Goal: Information Seeking & Learning: Learn about a topic

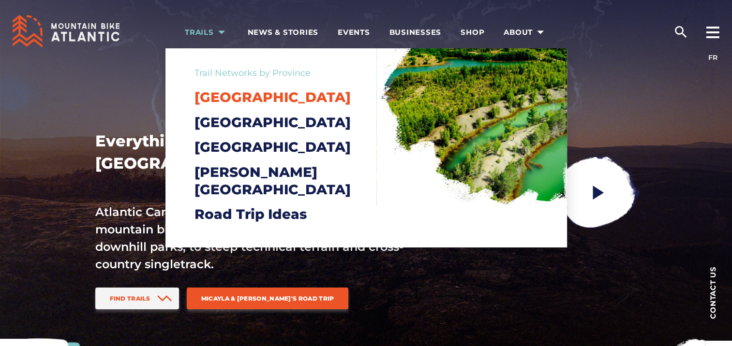
click at [221, 93] on span "[GEOGRAPHIC_DATA]" at bounding box center [272, 97] width 156 height 16
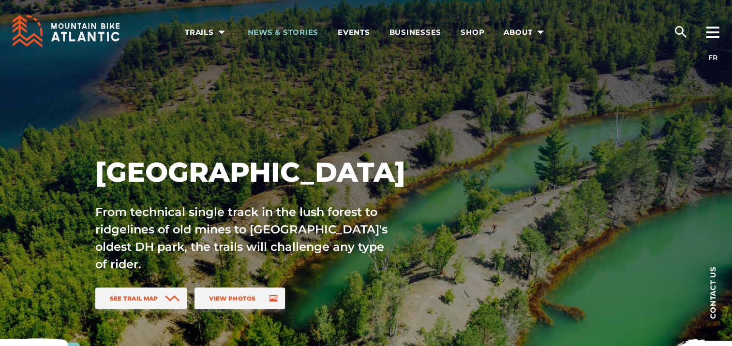
click at [264, 28] on span "News & Stories" at bounding box center [283, 33] width 71 height 10
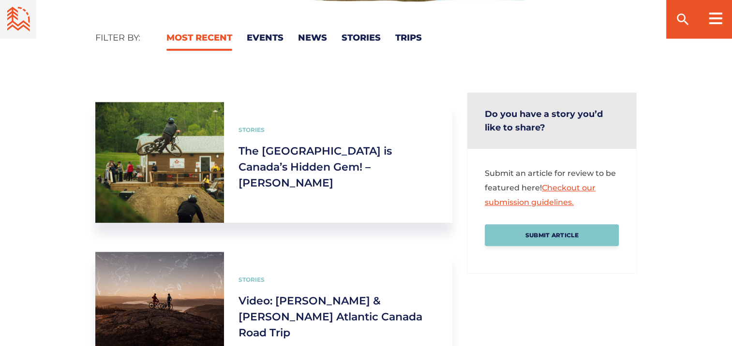
scroll to position [391, 0]
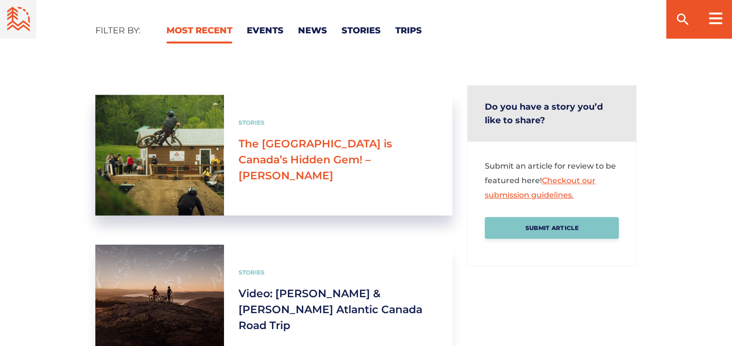
click at [290, 137] on link "The [GEOGRAPHIC_DATA] is Canada’s Hidden Gem! – [PERSON_NAME]" at bounding box center [314, 159] width 153 height 45
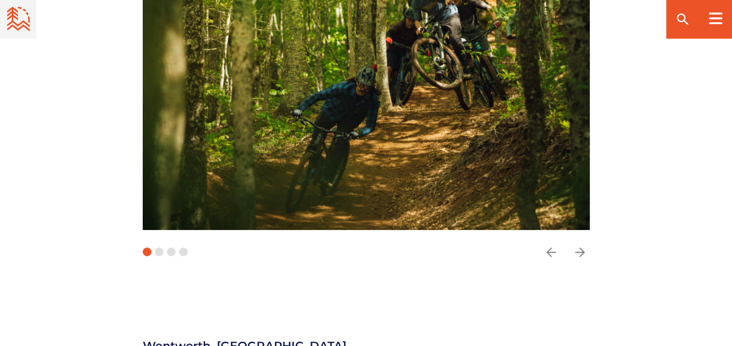
scroll to position [673, 0]
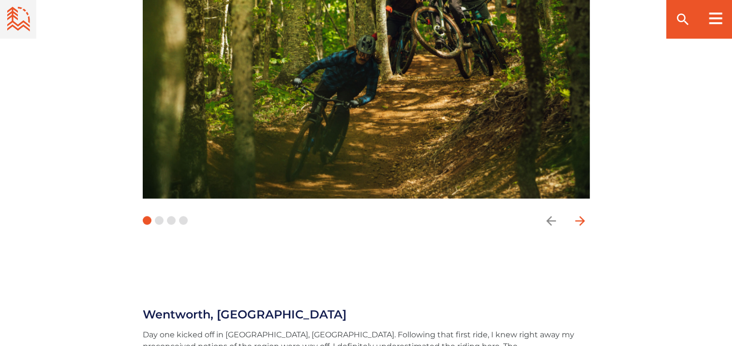
click at [577, 224] on icon "arrow forward" at bounding box center [580, 221] width 15 height 15
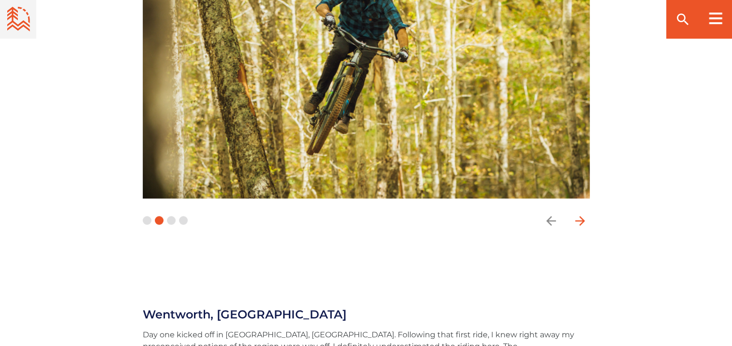
click at [577, 224] on icon "arrow forward" at bounding box center [580, 221] width 15 height 15
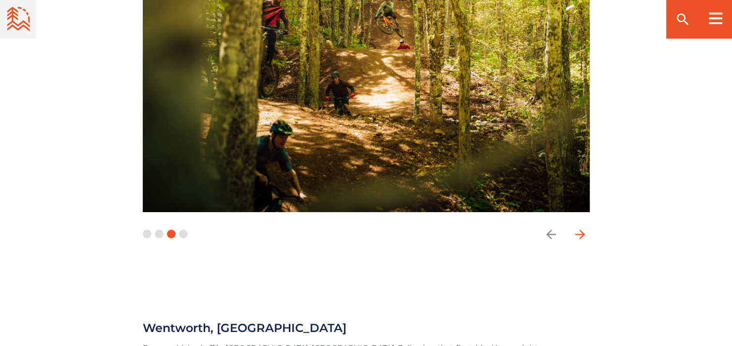
click at [577, 225] on span "button" at bounding box center [579, 234] width 19 height 19
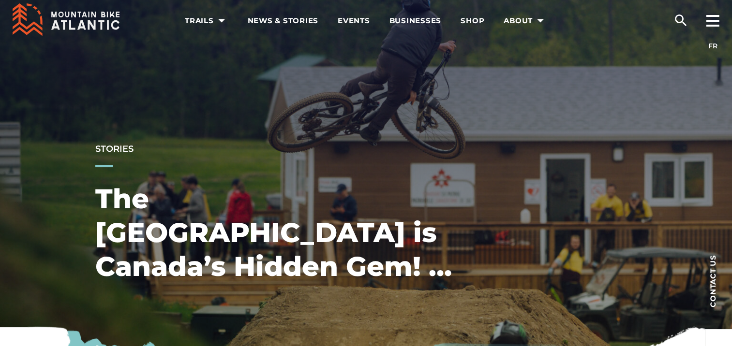
scroll to position [0, 0]
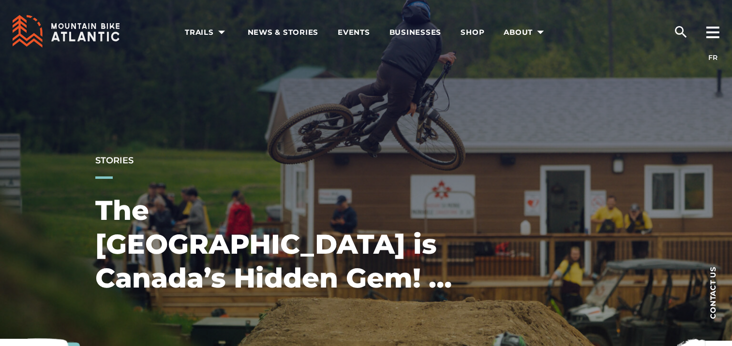
click at [88, 25] on icon at bounding box center [66, 31] width 107 height 33
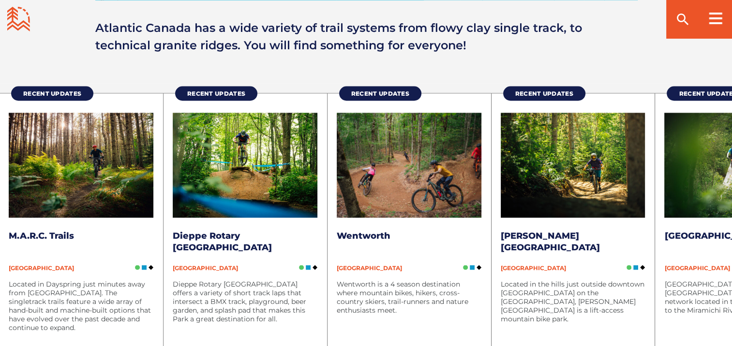
scroll to position [1733, 0]
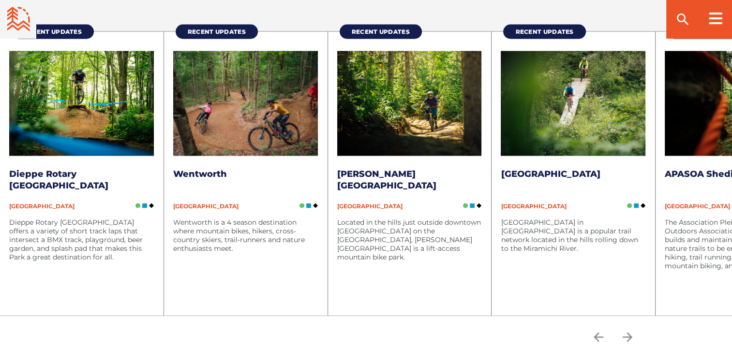
scroll to position [1754, 0]
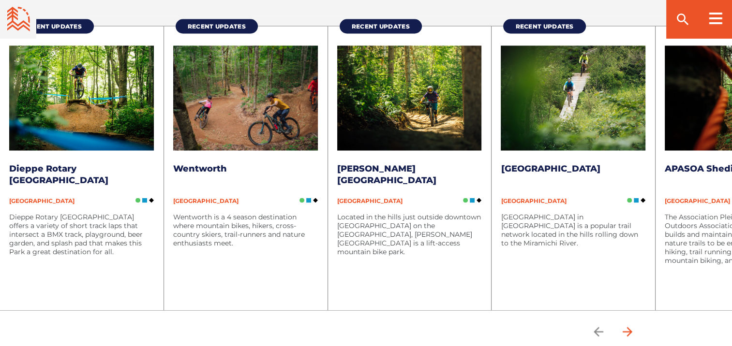
click at [635, 325] on icon "arrow forward" at bounding box center [627, 332] width 15 height 15
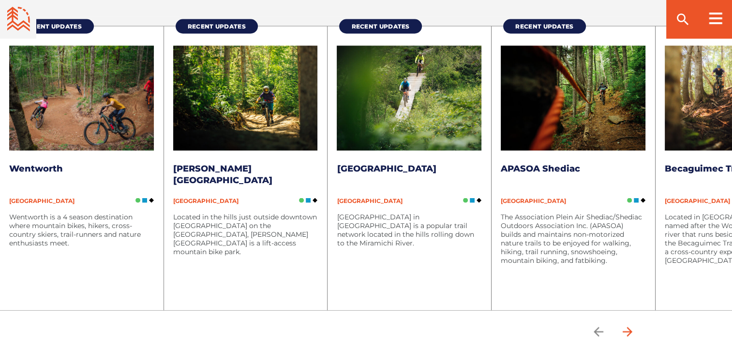
click at [635, 325] on icon "arrow forward" at bounding box center [627, 332] width 15 height 15
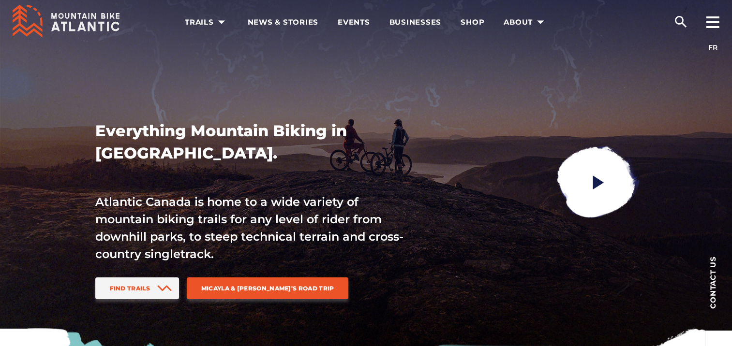
scroll to position [0, 0]
